Goal: Navigation & Orientation: Find specific page/section

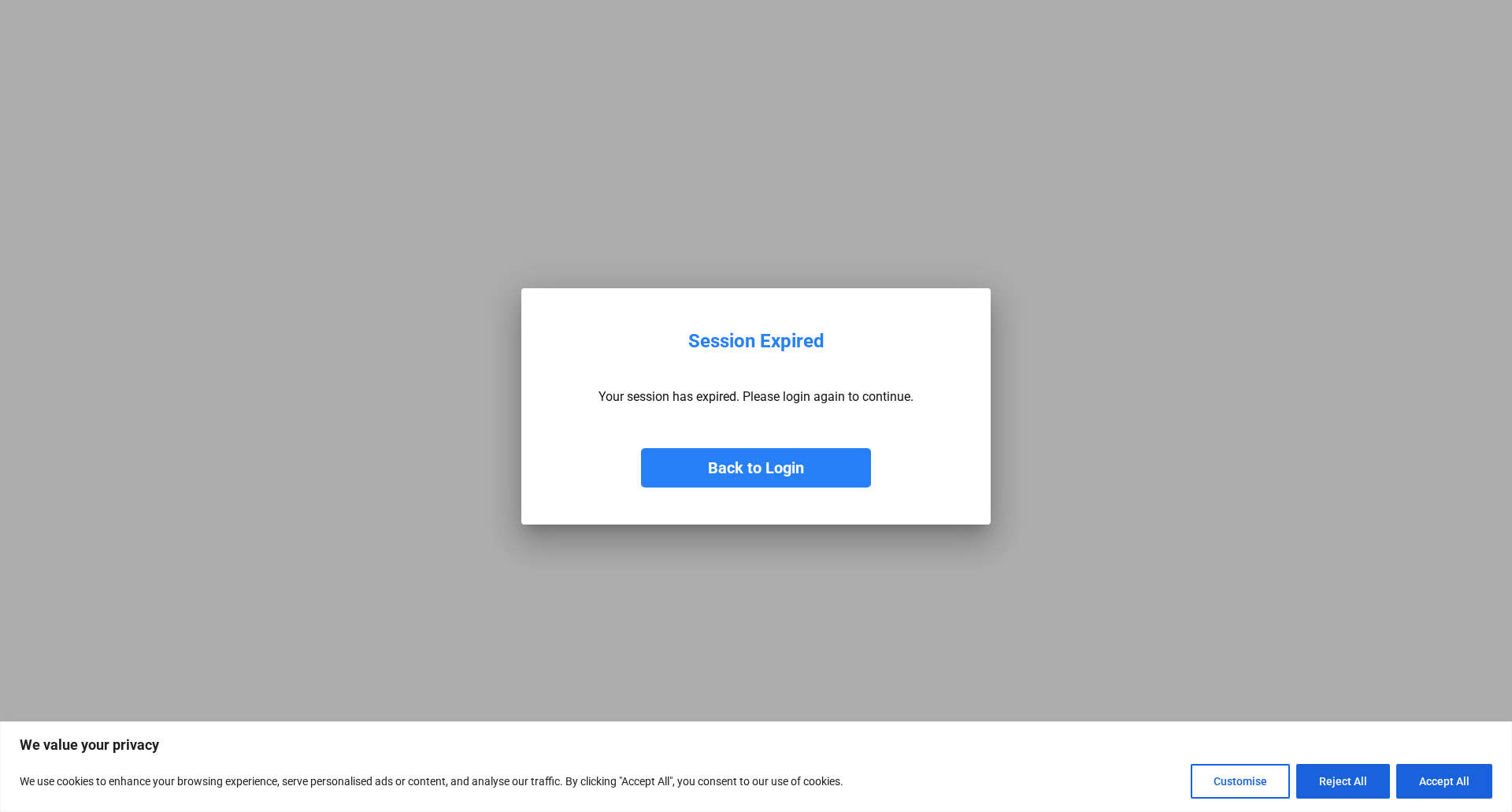
click at [780, 471] on button "Back to Login" at bounding box center [756, 467] width 230 height 39
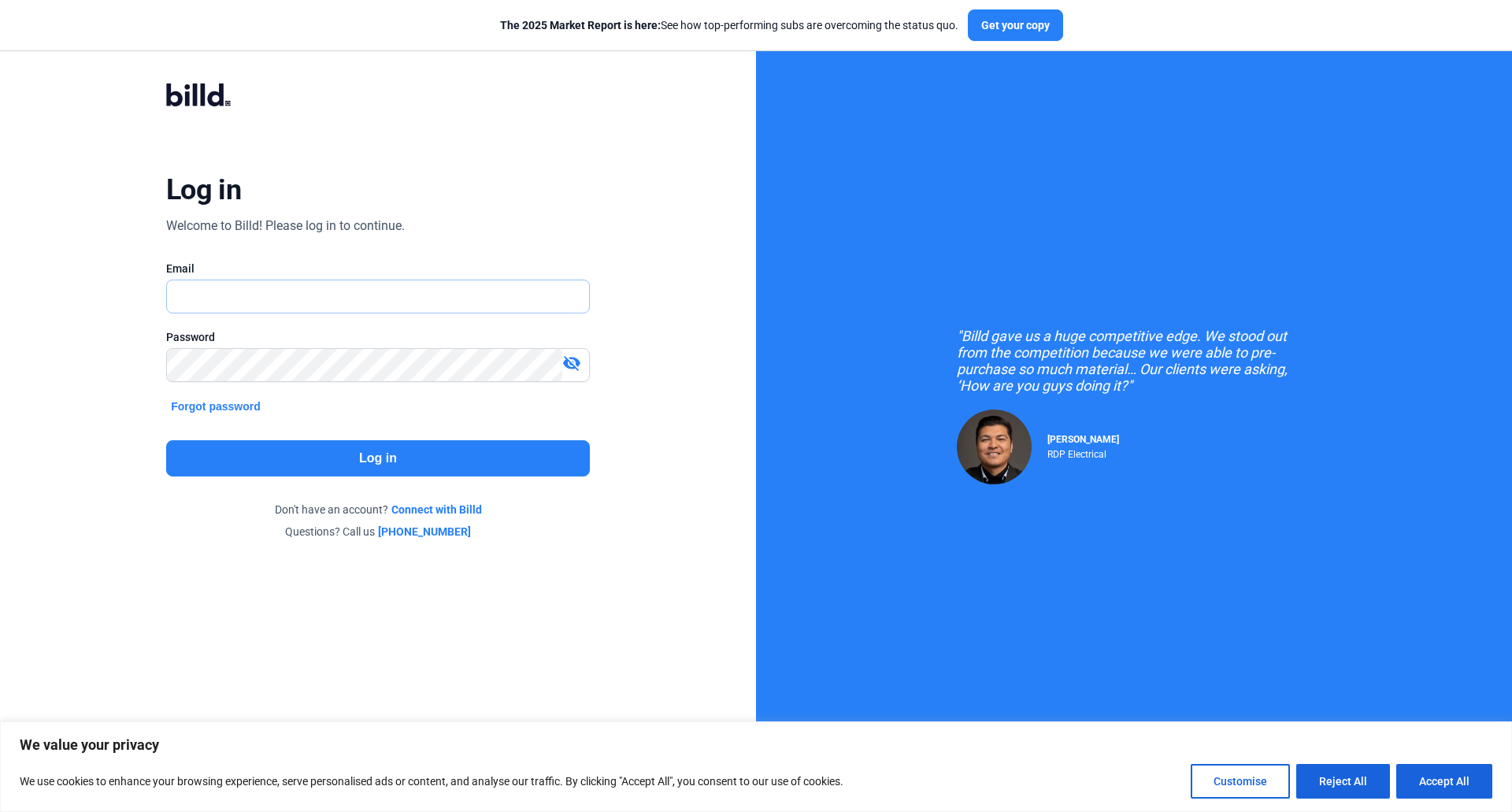
type input "[EMAIL_ADDRESS][DOMAIN_NAME]"
click at [345, 467] on button "Log in" at bounding box center [378, 458] width 424 height 37
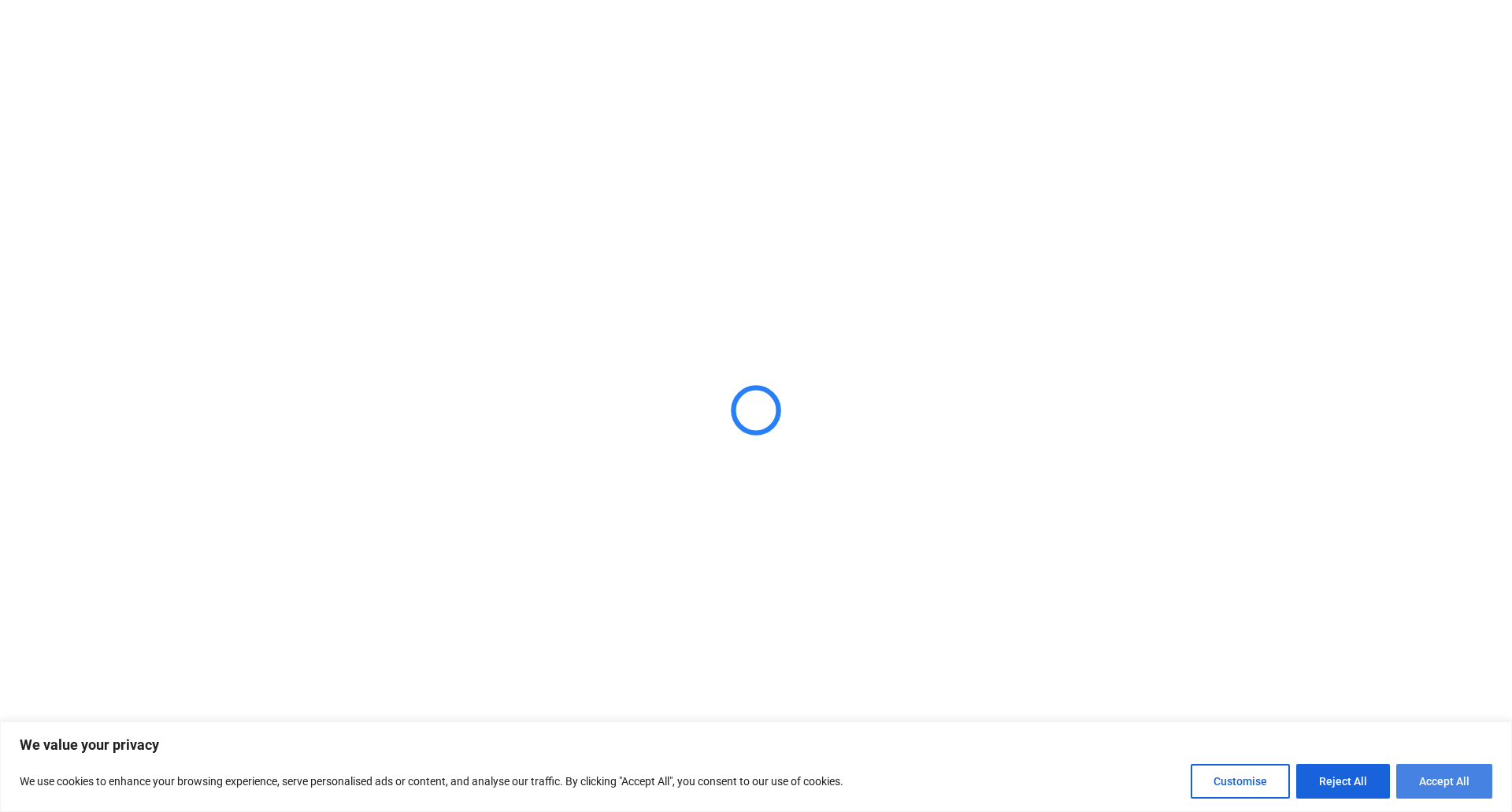
click at [1456, 783] on button "Accept All" at bounding box center [1444, 781] width 96 height 35
checkbox input "true"
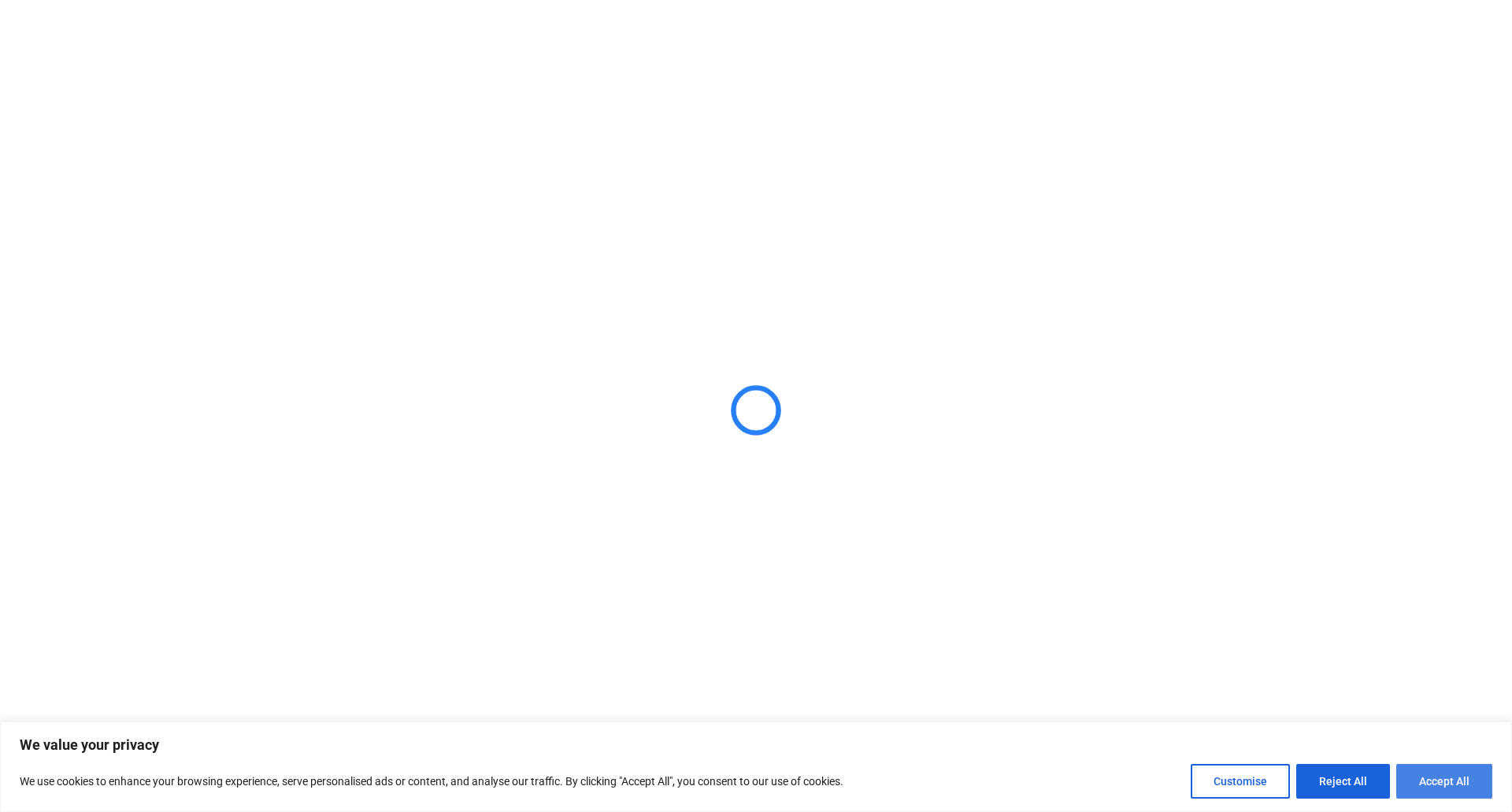
checkbox input "true"
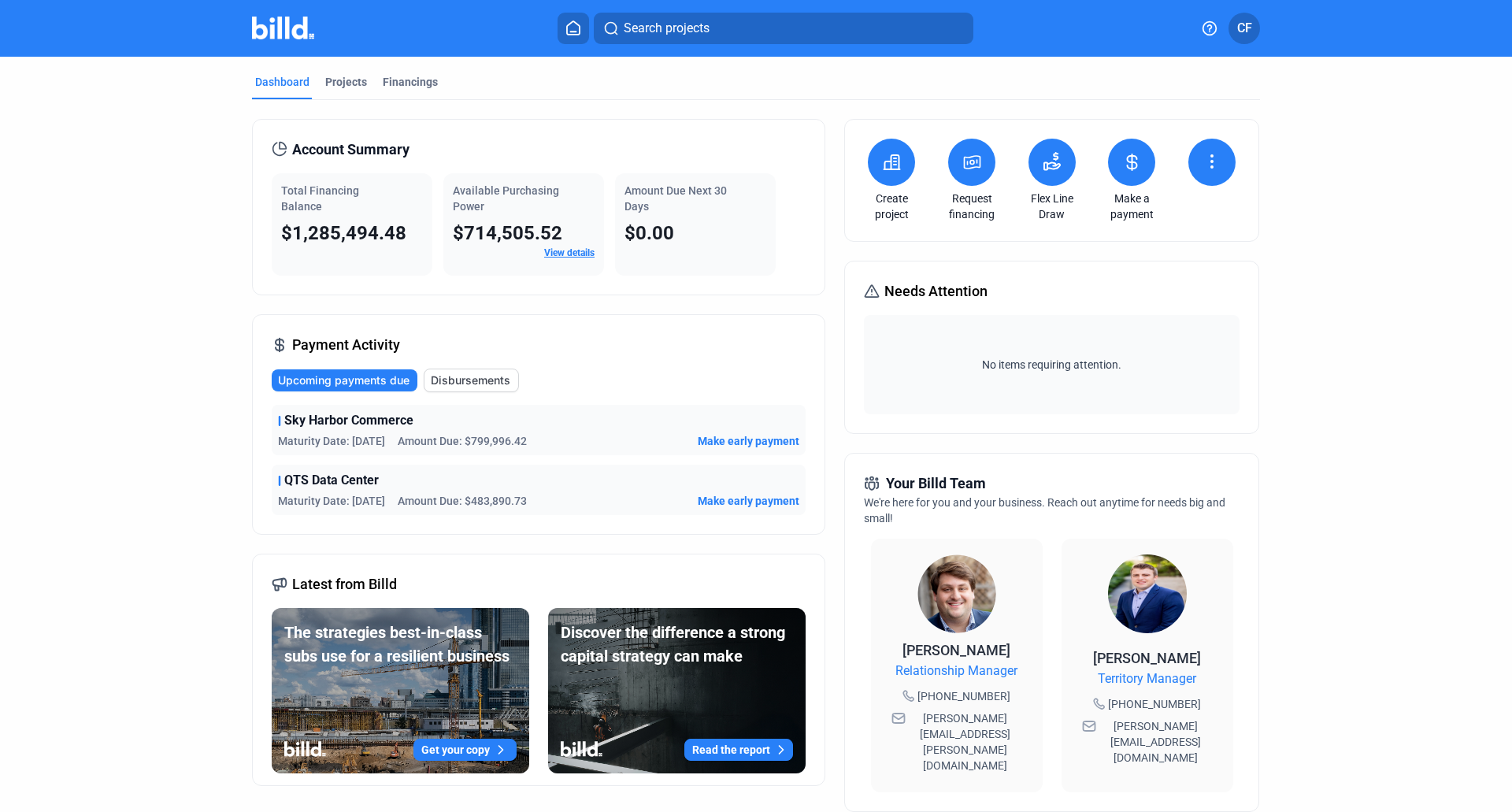
click at [572, 252] on link "View details" at bounding box center [570, 253] width 51 height 11
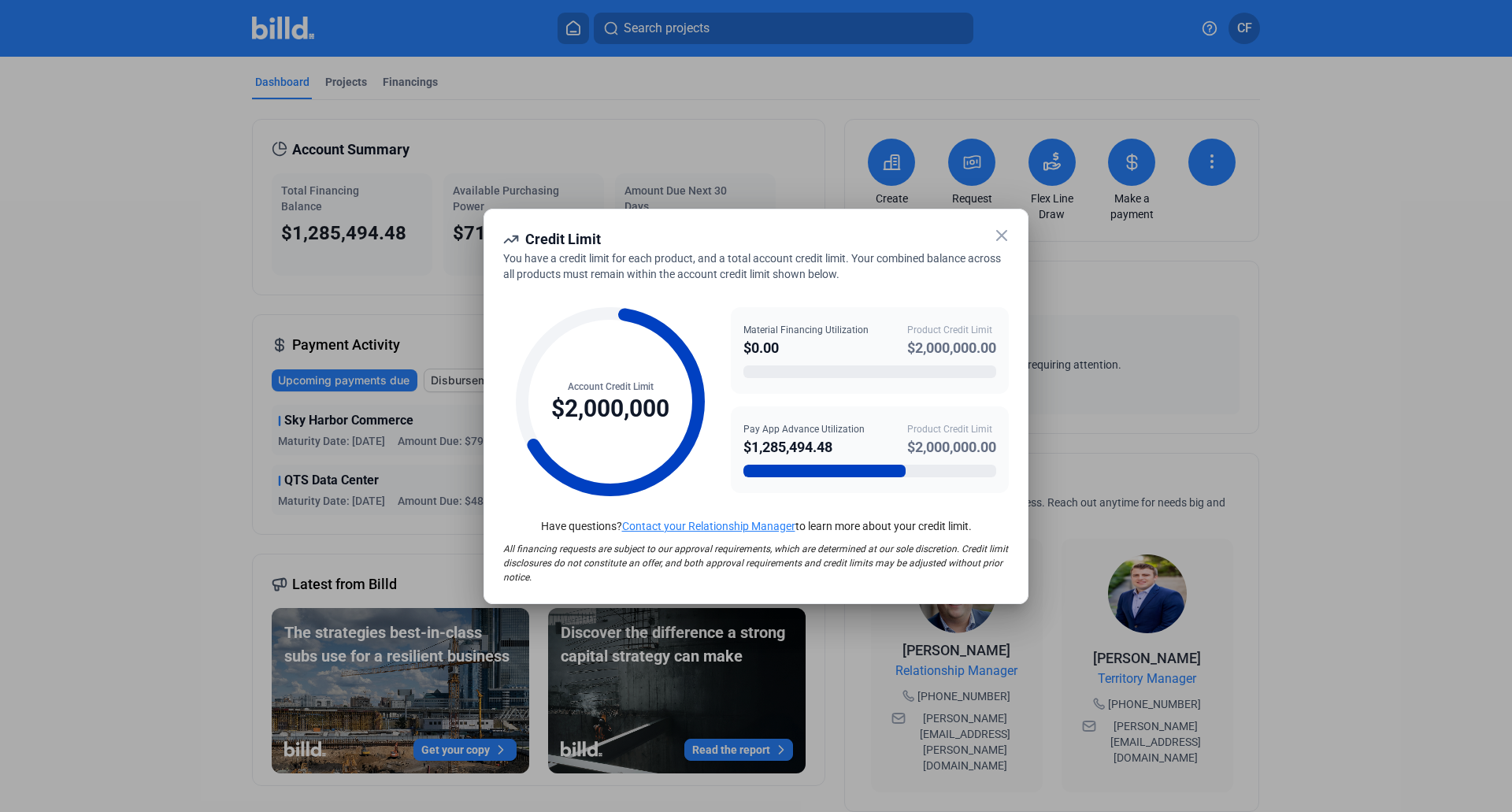
click at [996, 232] on icon at bounding box center [1002, 236] width 19 height 19
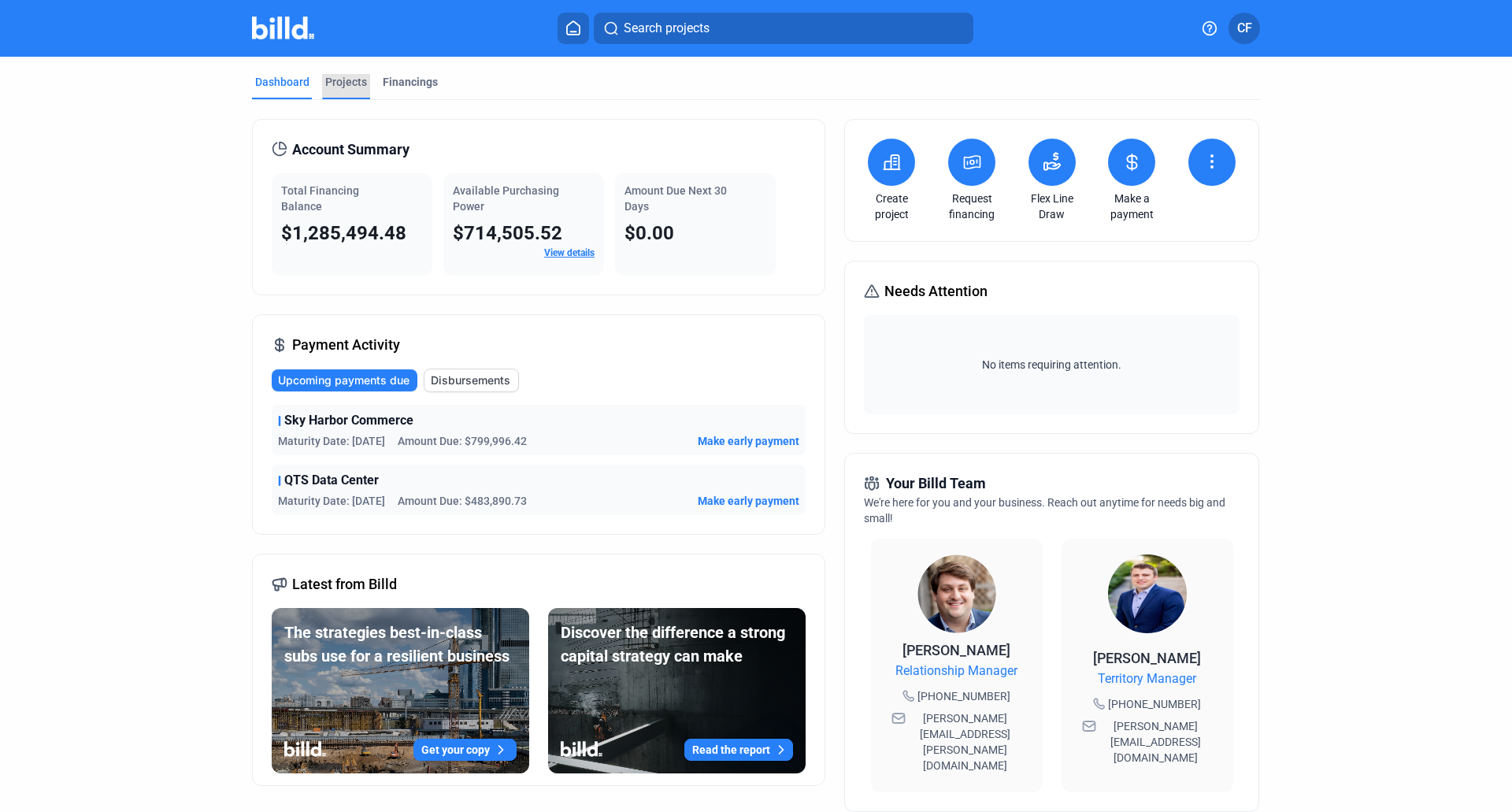
click at [343, 83] on div "Projects" at bounding box center [346, 82] width 41 height 16
